Goal: Task Accomplishment & Management: Use online tool/utility

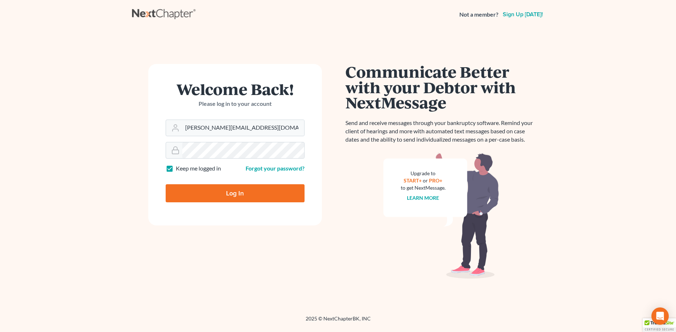
click at [245, 196] on input "Log In" at bounding box center [235, 193] width 139 height 18
type input "Thinking..."
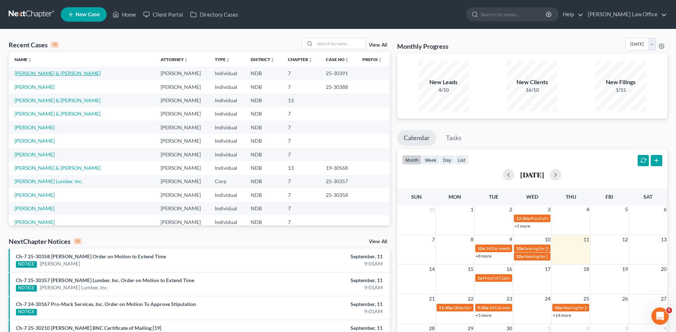
click at [38, 71] on link "[PERSON_NAME] & [PERSON_NAME]" at bounding box center [57, 73] width 86 height 6
select select "0"
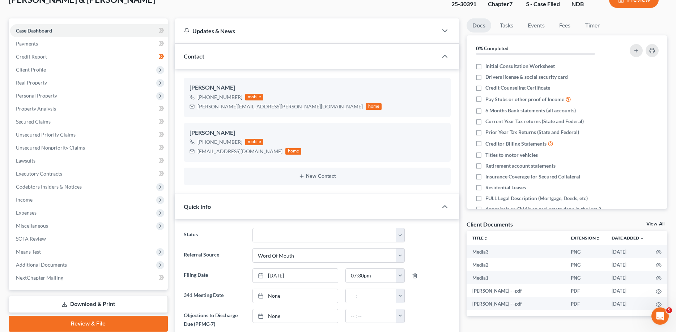
scroll to position [74, 0]
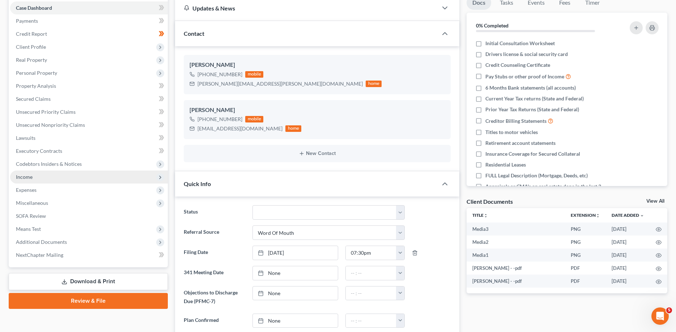
click at [22, 176] on span "Income" at bounding box center [24, 177] width 17 height 6
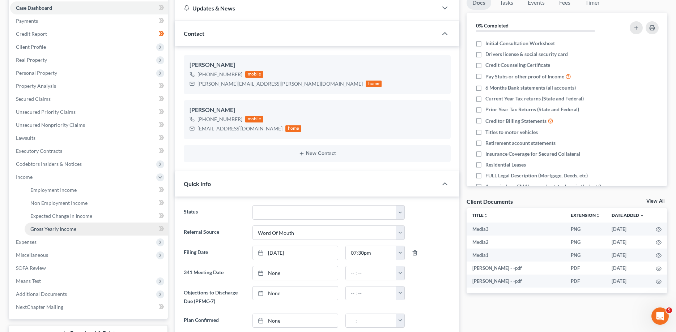
click at [57, 231] on span "Gross Yearly Income" at bounding box center [53, 229] width 46 height 6
